Goal: Task Accomplishment & Management: Use online tool/utility

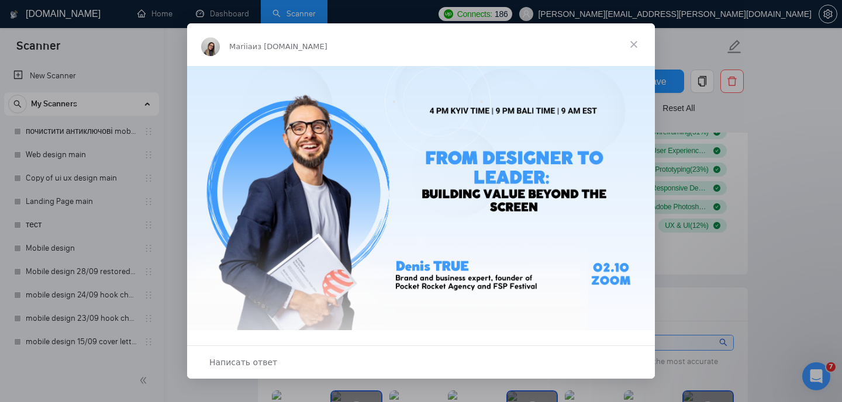
click at [636, 43] on span "Закрыть" at bounding box center [633, 44] width 42 height 42
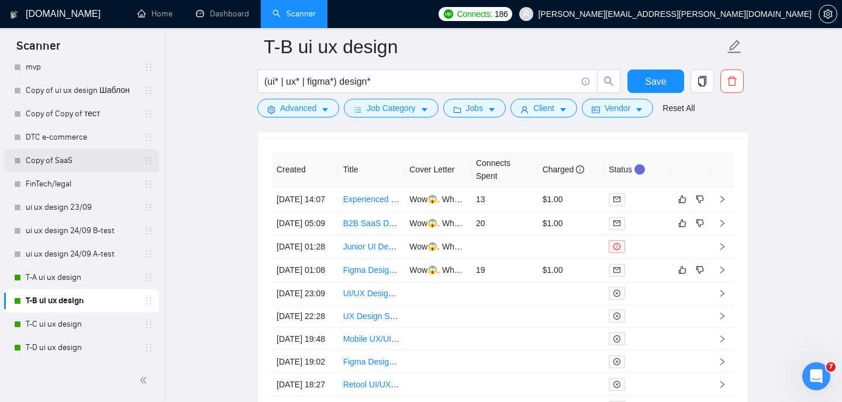
scroll to position [3124, 0]
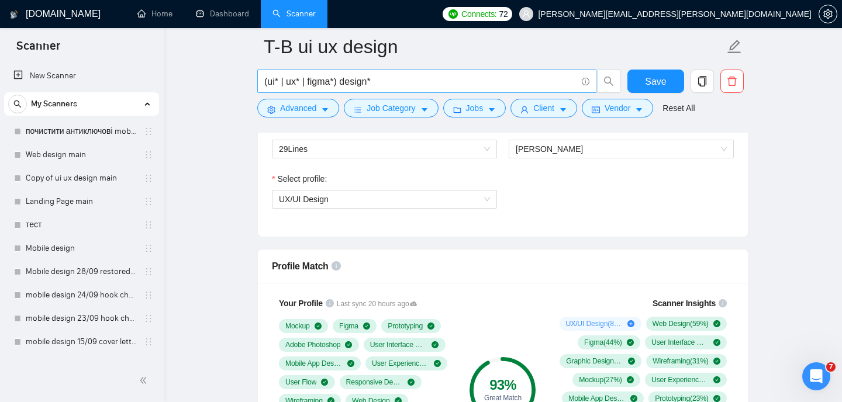
scroll to position [795, 0]
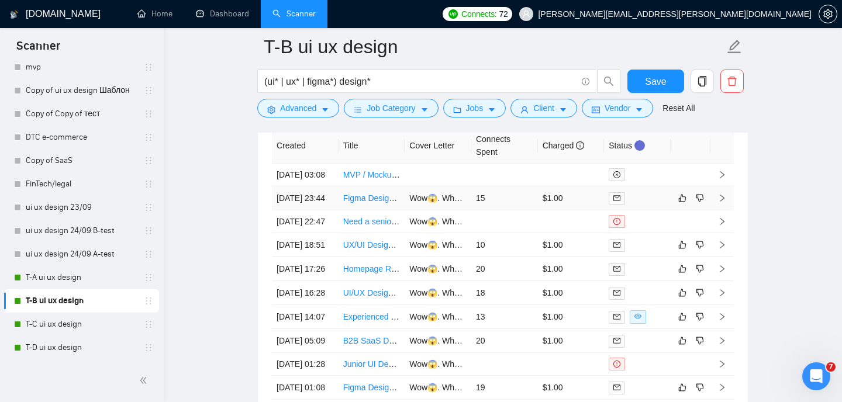
scroll to position [3134, 0]
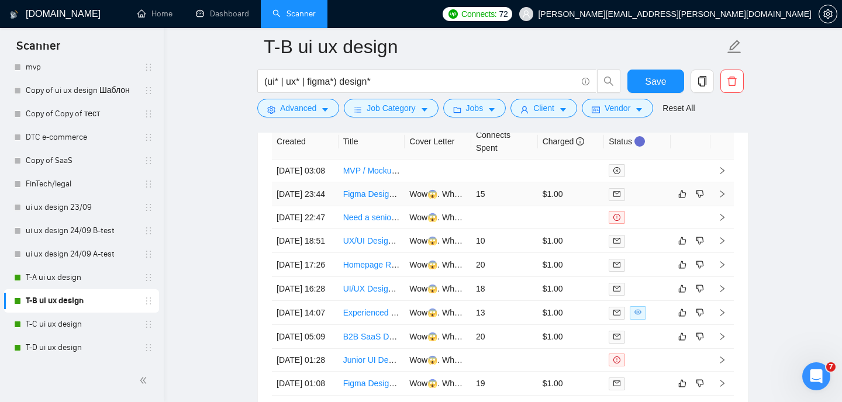
click at [374, 199] on link "Figma Designer for Voting [PERSON_NAME]" at bounding box center [425, 193] width 164 height 9
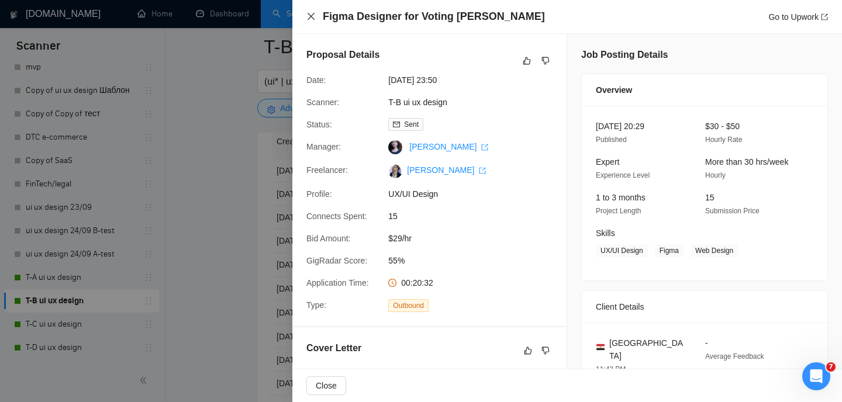
click at [313, 17] on icon "close" at bounding box center [310, 16] width 9 height 9
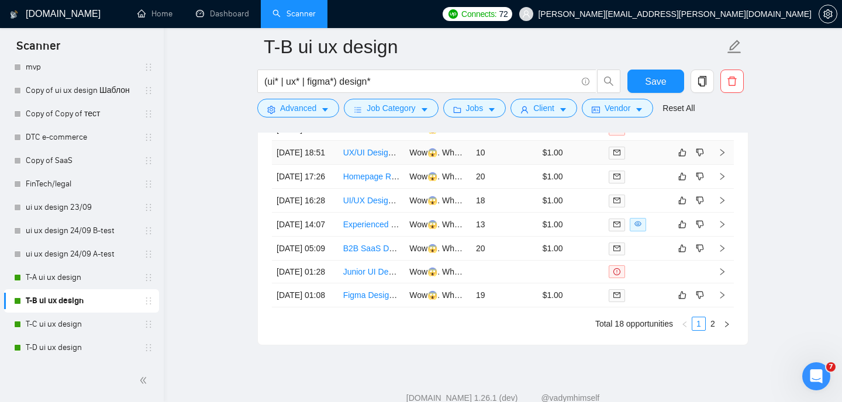
scroll to position [3222, 0]
click at [369, 157] on link "UX/UI Designer for EdTech Platform" at bounding box center [408, 151] width 131 height 9
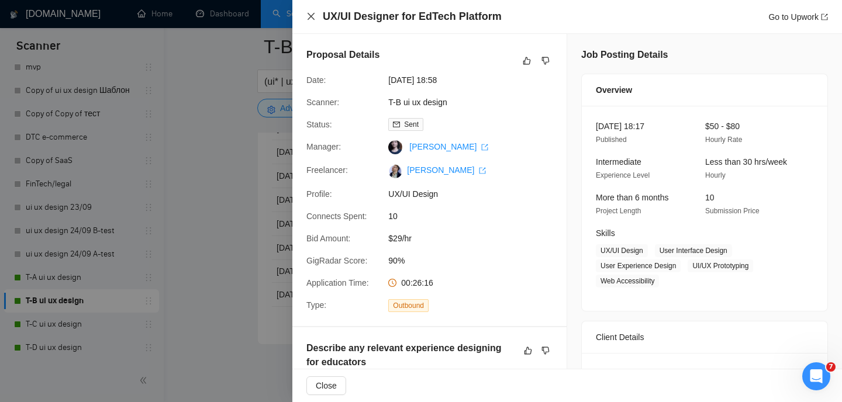
click at [308, 16] on icon "close" at bounding box center [310, 16] width 9 height 9
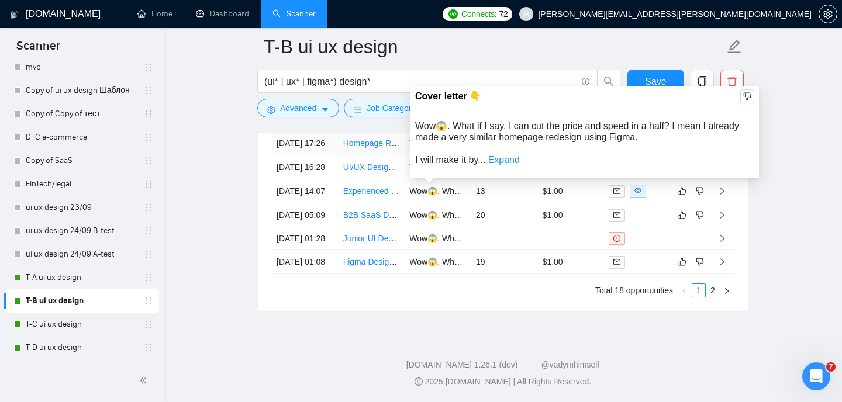
scroll to position [3276, 0]
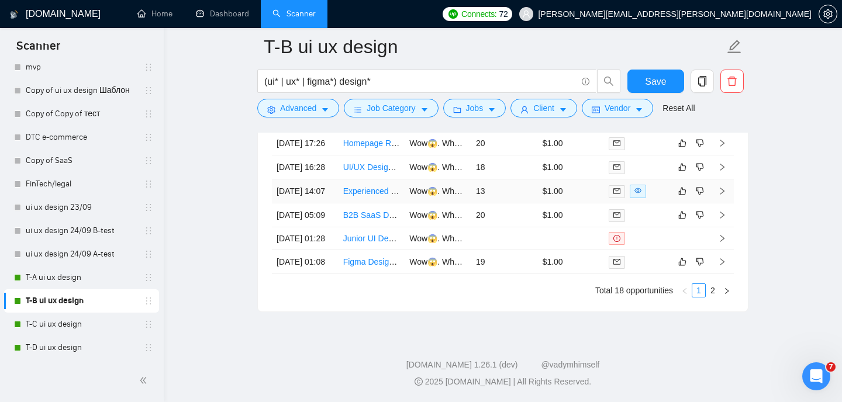
click at [368, 196] on link "Experienced Business Developer / Sales Representative for UX Design Agency" at bounding box center [487, 190] width 288 height 9
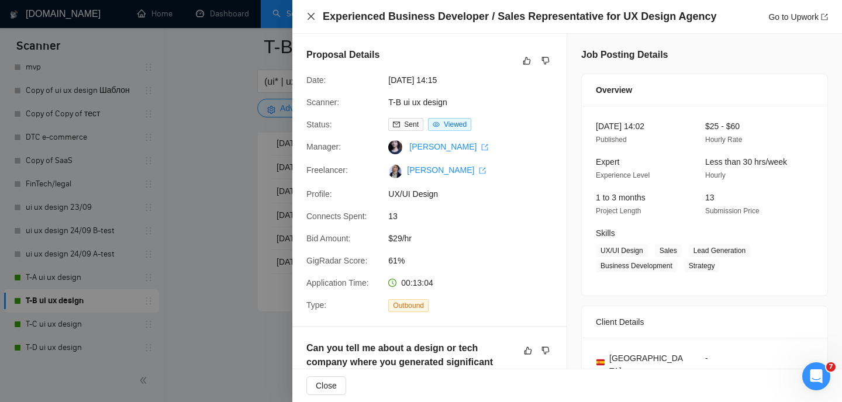
click at [313, 13] on icon "close" at bounding box center [310, 16] width 9 height 9
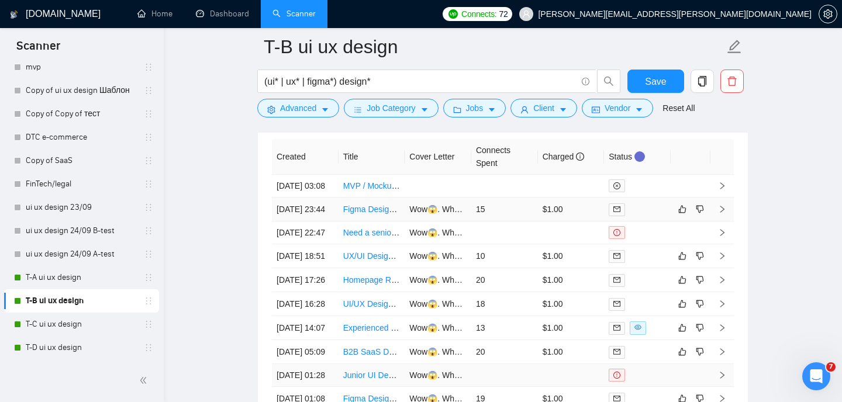
scroll to position [3120, 0]
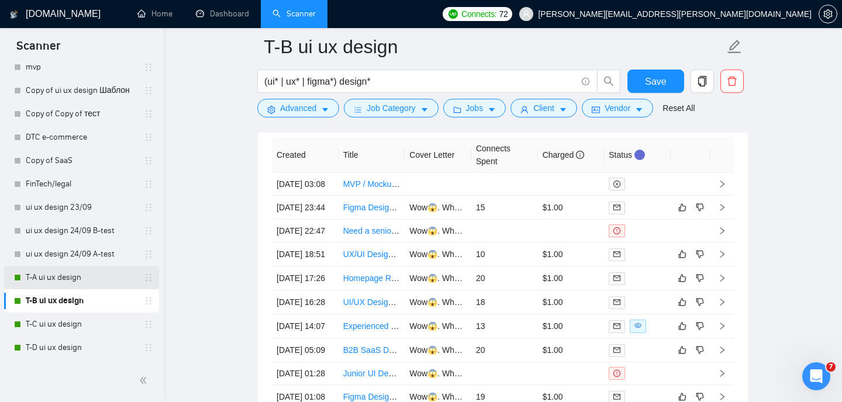
click at [79, 271] on link "T-A ui ux design" at bounding box center [81, 277] width 111 height 23
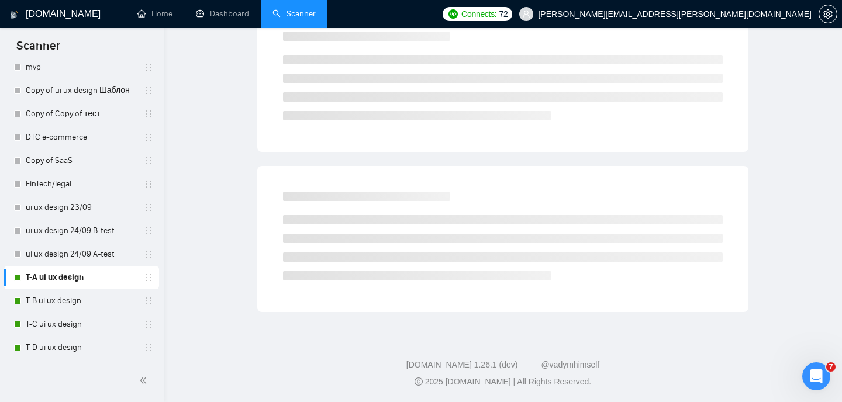
scroll to position [25, 0]
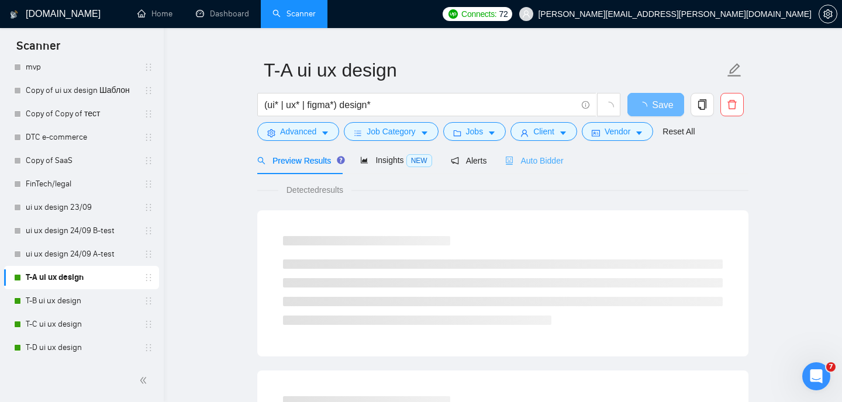
click at [536, 153] on div "Auto Bidder" at bounding box center [534, 160] width 58 height 27
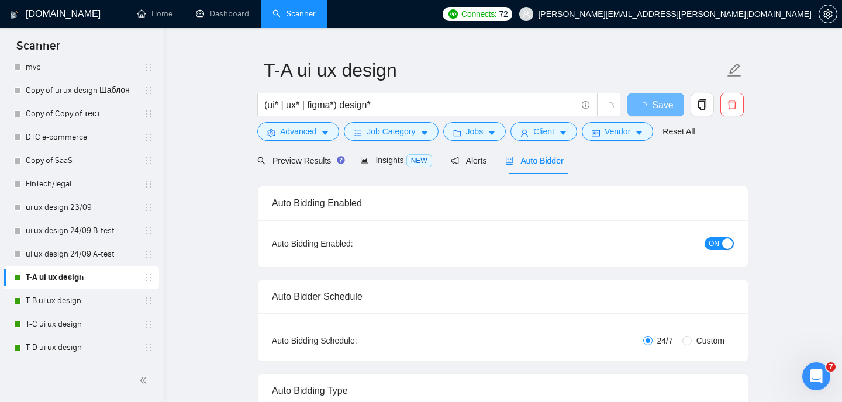
radio input "false"
radio input "true"
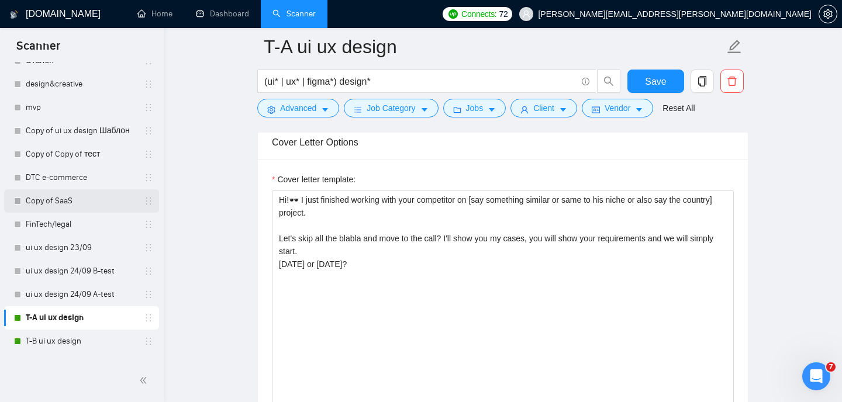
scroll to position [535, 0]
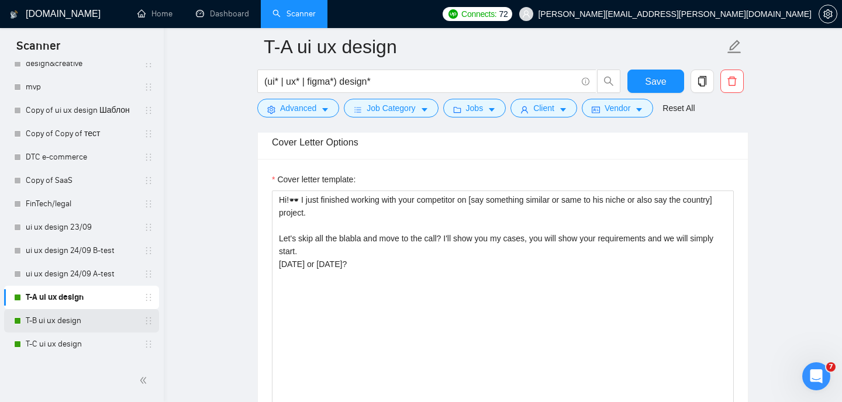
click at [59, 321] on link "T-B ui ux design" at bounding box center [81, 320] width 111 height 23
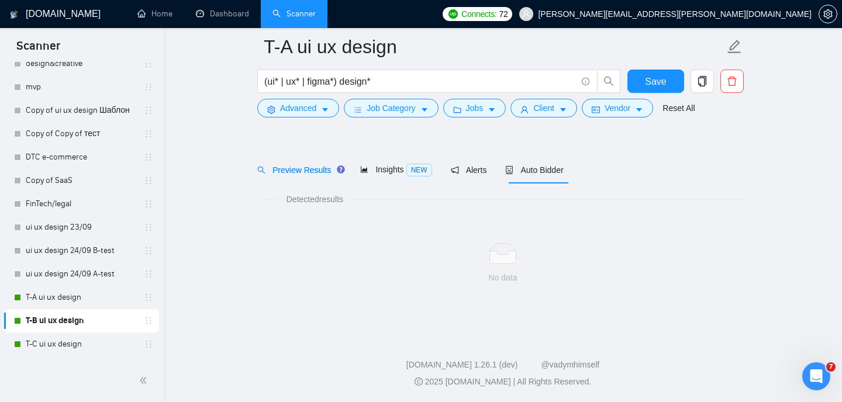
scroll to position [25, 0]
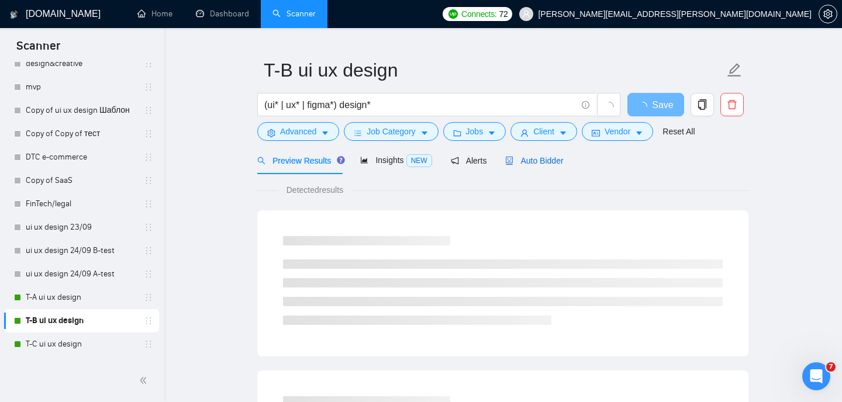
click at [538, 165] on span "Auto Bidder" at bounding box center [534, 160] width 58 height 9
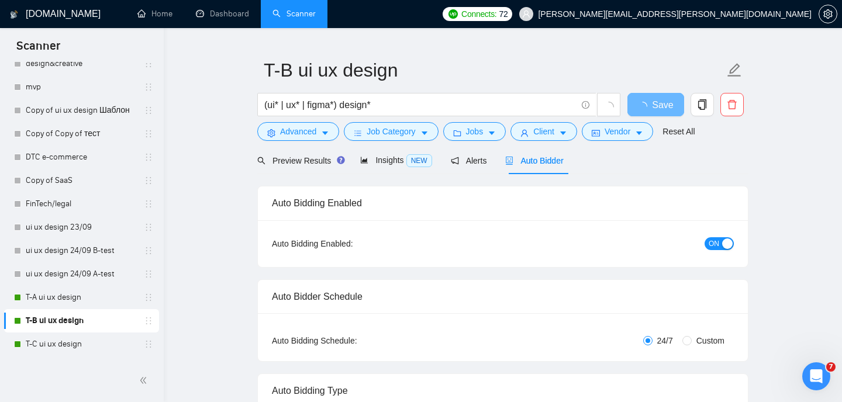
radio input "false"
radio input "true"
